Goal: Check status: Check status

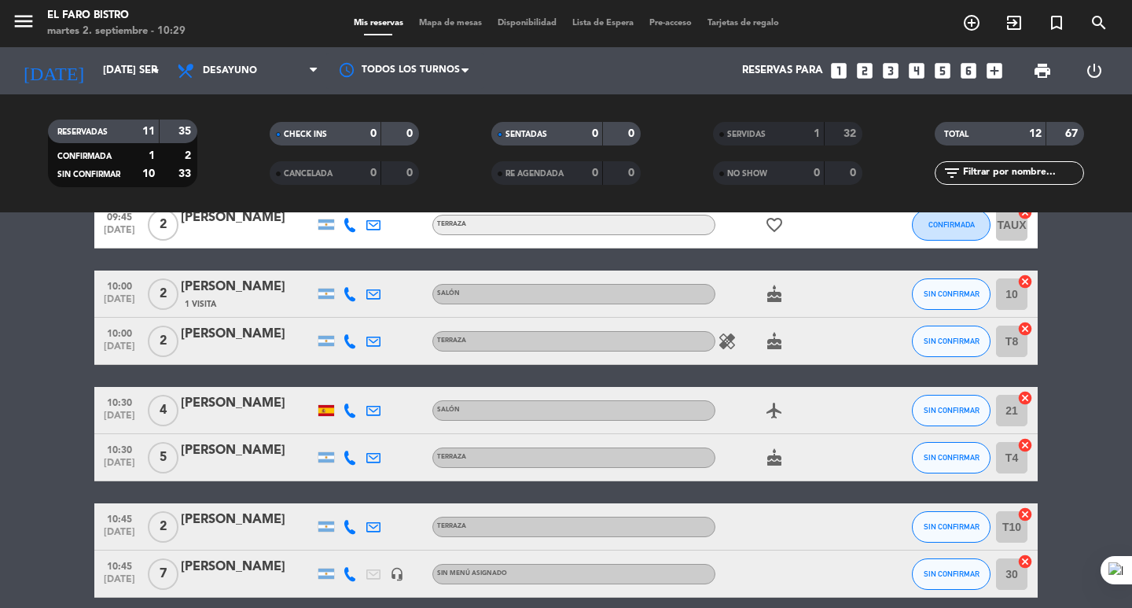
scroll to position [407, 0]
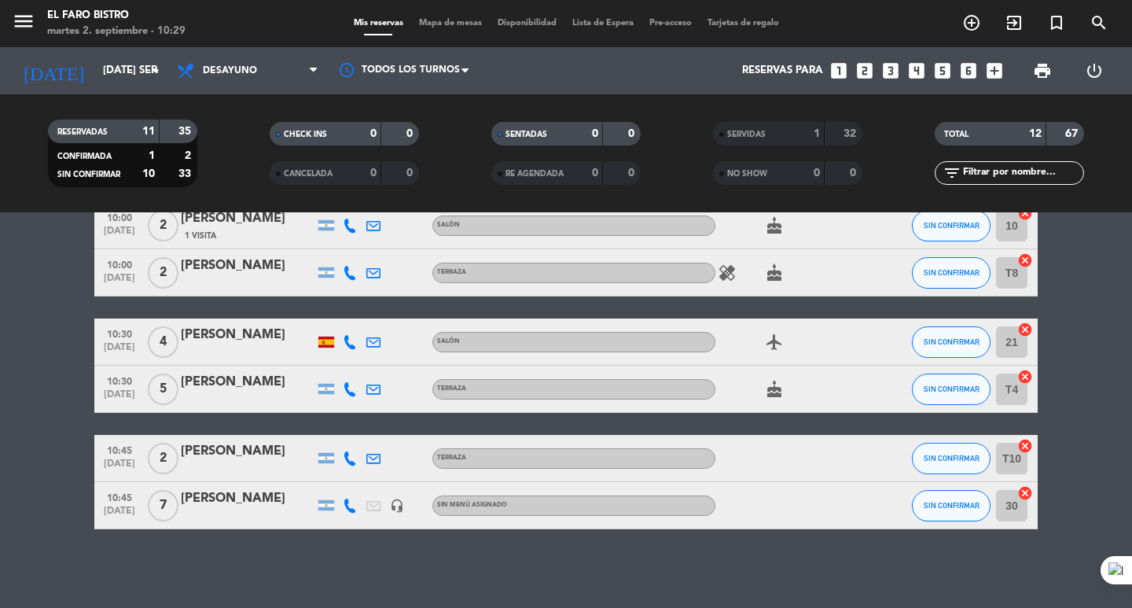
click at [727, 273] on icon "healing" at bounding box center [727, 272] width 19 height 19
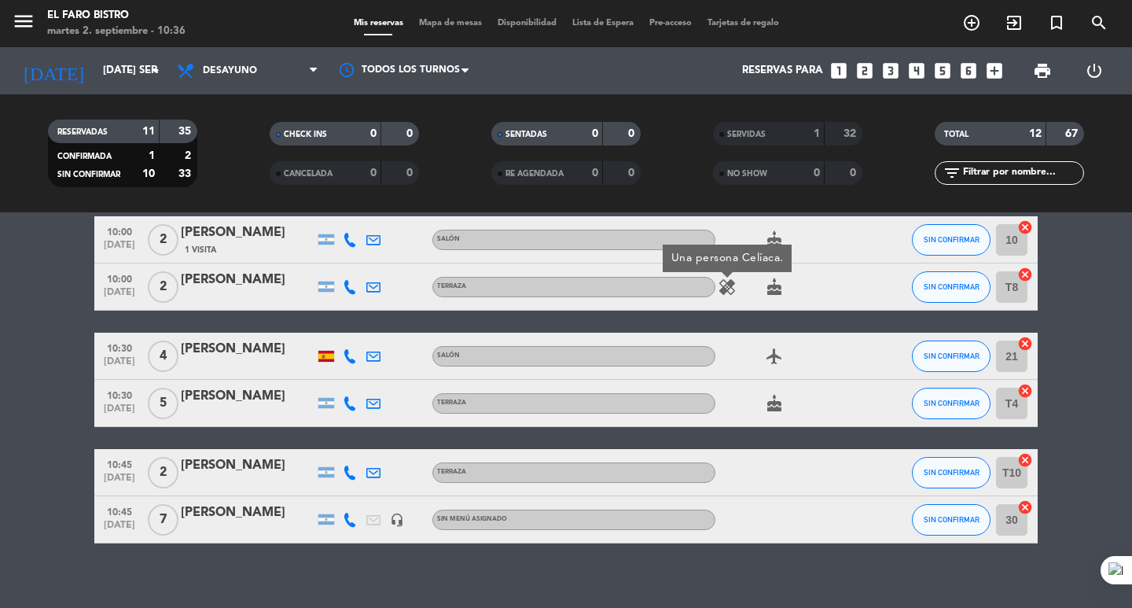
scroll to position [393, 0]
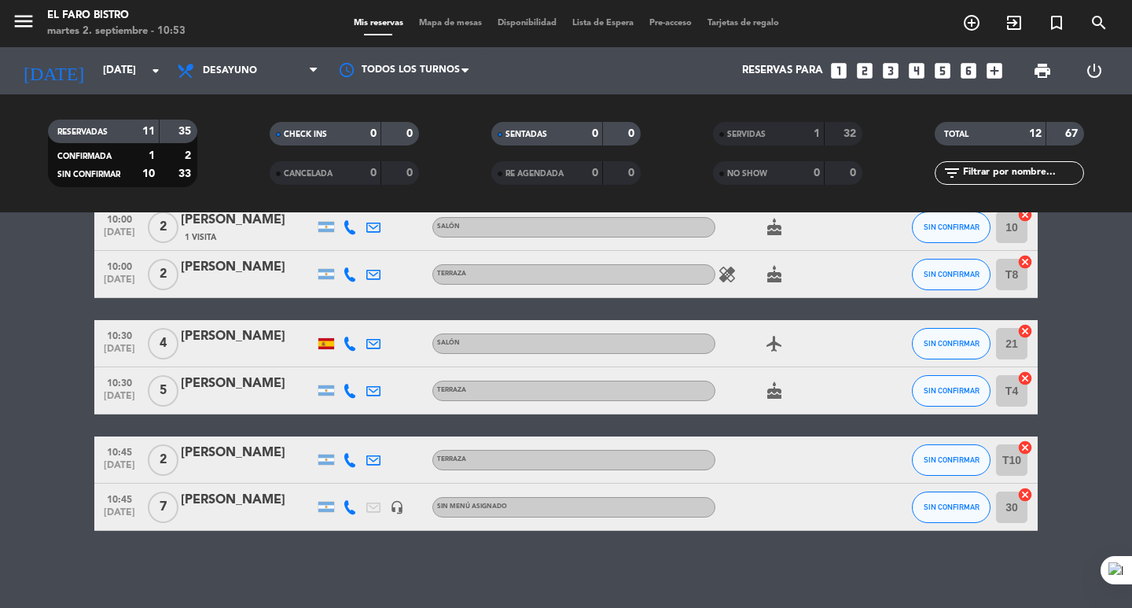
scroll to position [407, 0]
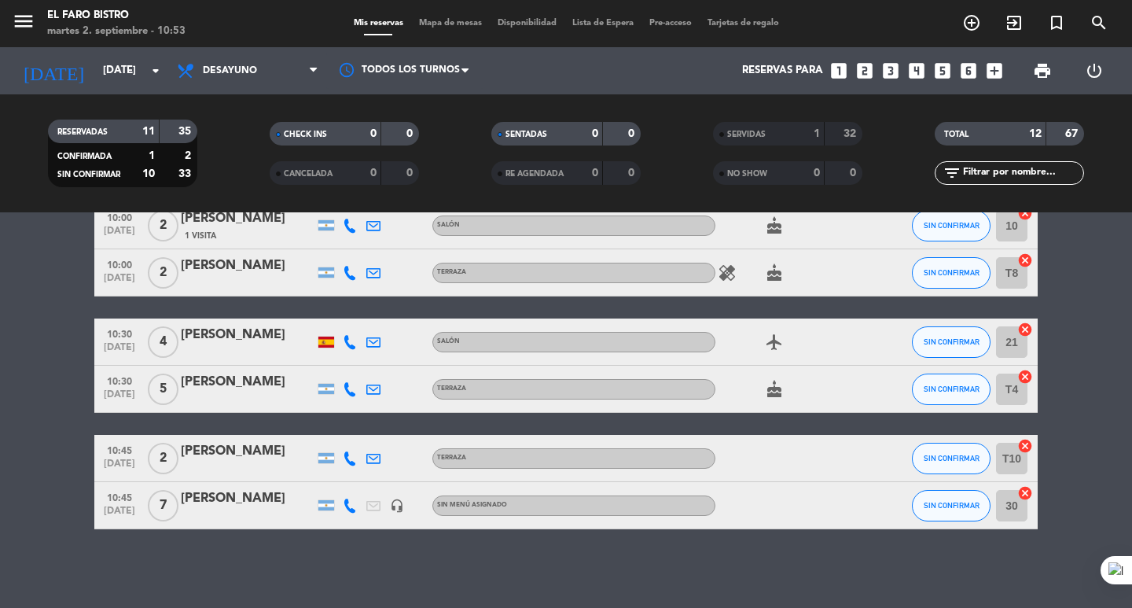
click at [865, 350] on div at bounding box center [878, 341] width 42 height 46
click at [247, 76] on span "Desayuno" at bounding box center [247, 70] width 157 height 35
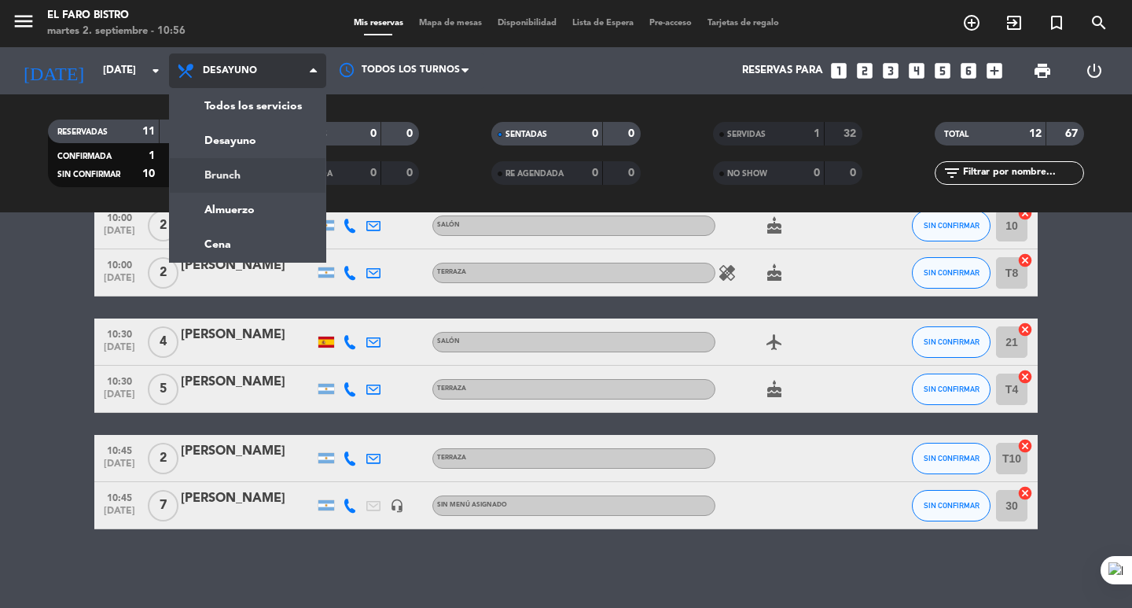
click at [246, 172] on div "menu El Faro Bistro martes 2. septiembre - 10:56 Mis reservas Mapa de mesas Dis…" at bounding box center [566, 106] width 1132 height 212
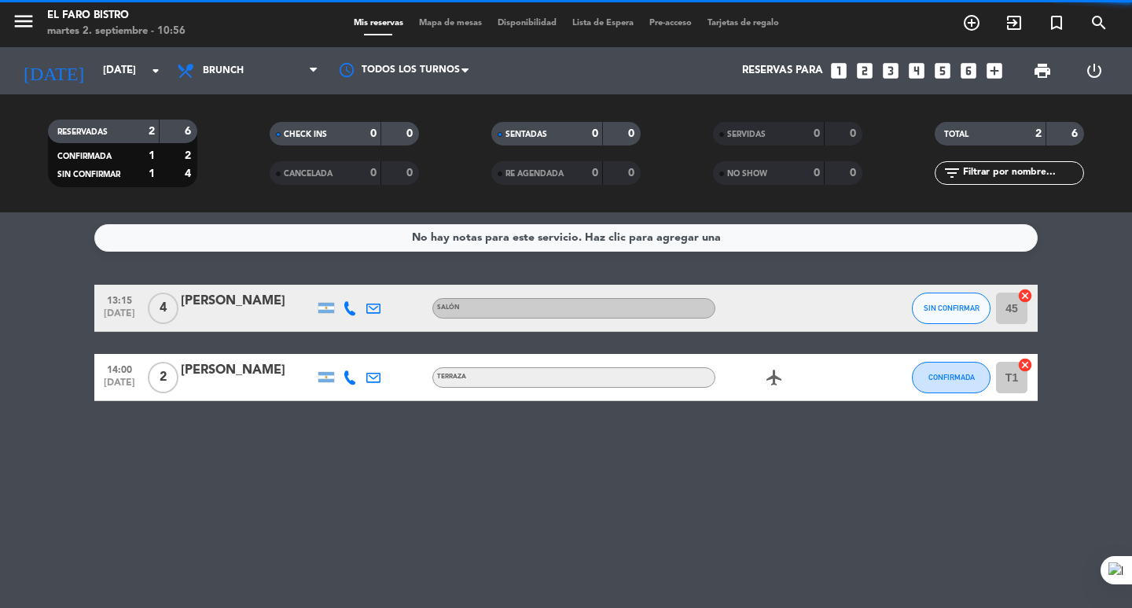
scroll to position [0, 0]
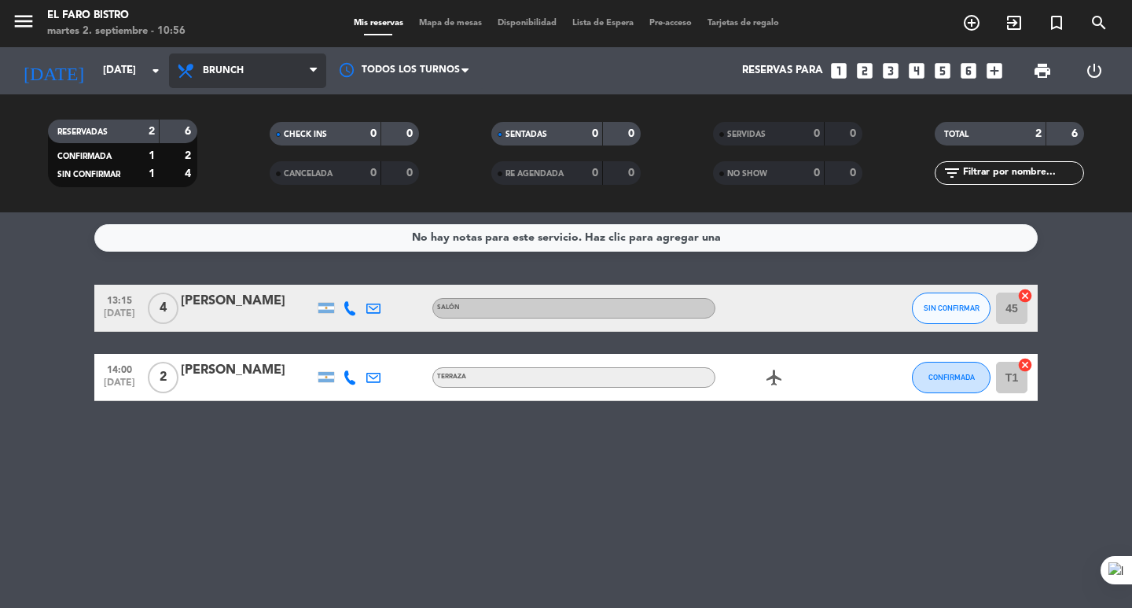
click at [219, 68] on span "Brunch" at bounding box center [223, 70] width 41 height 11
click at [228, 132] on div "menu El Faro Bistro martes 2. septiembre - 10:56 Mis reservas Mapa de mesas Dis…" at bounding box center [566, 106] width 1132 height 212
